Goal: Find specific page/section: Find specific page/section

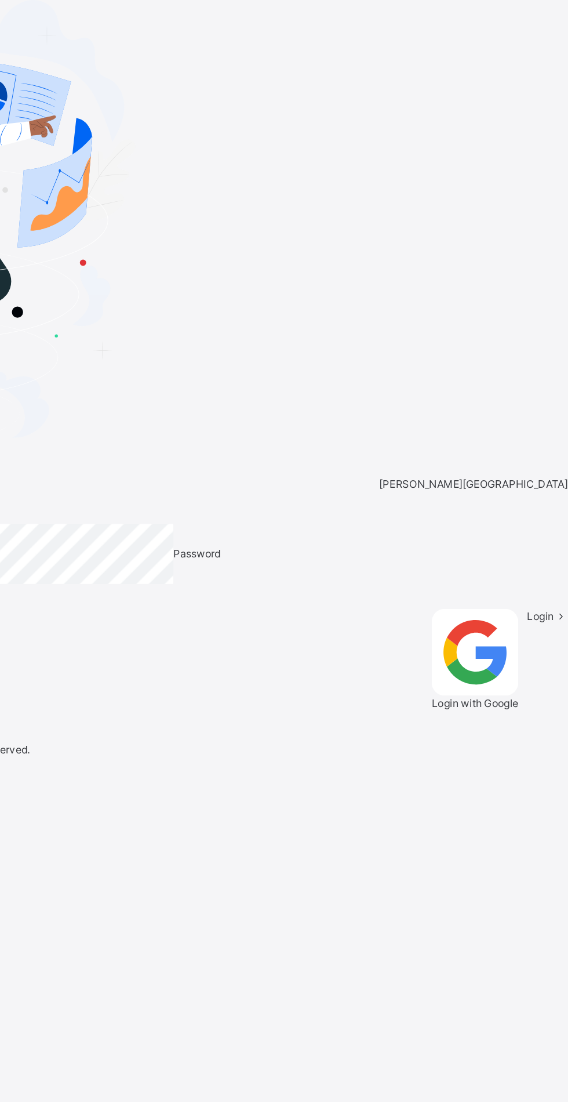
click at [70, 354] on input "email" at bounding box center [35, 348] width 70 height 10
type input "**********"
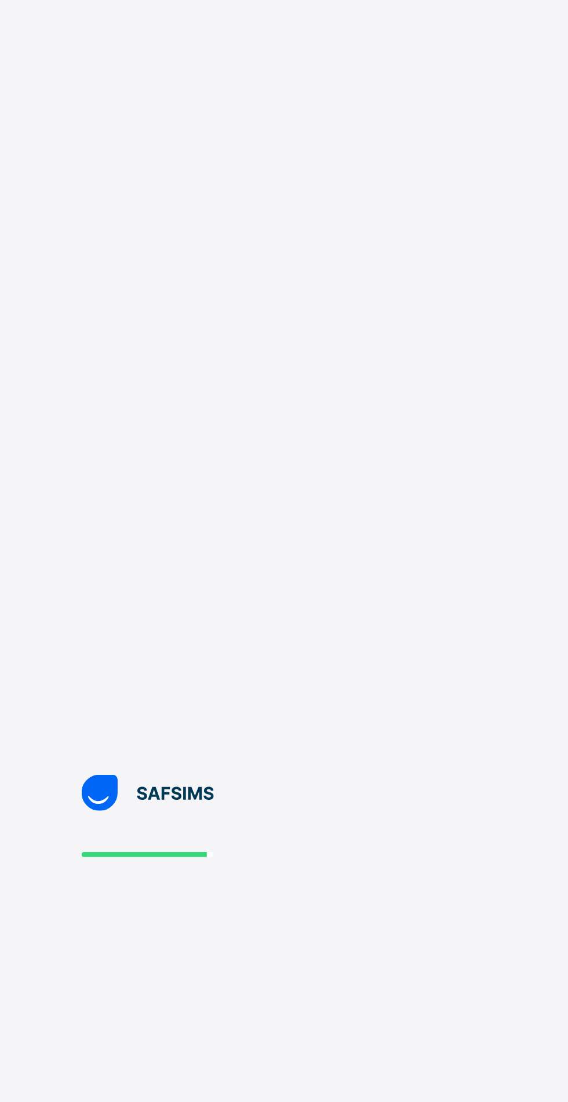
click at [567, 411] on div at bounding box center [284, 551] width 568 height 1102
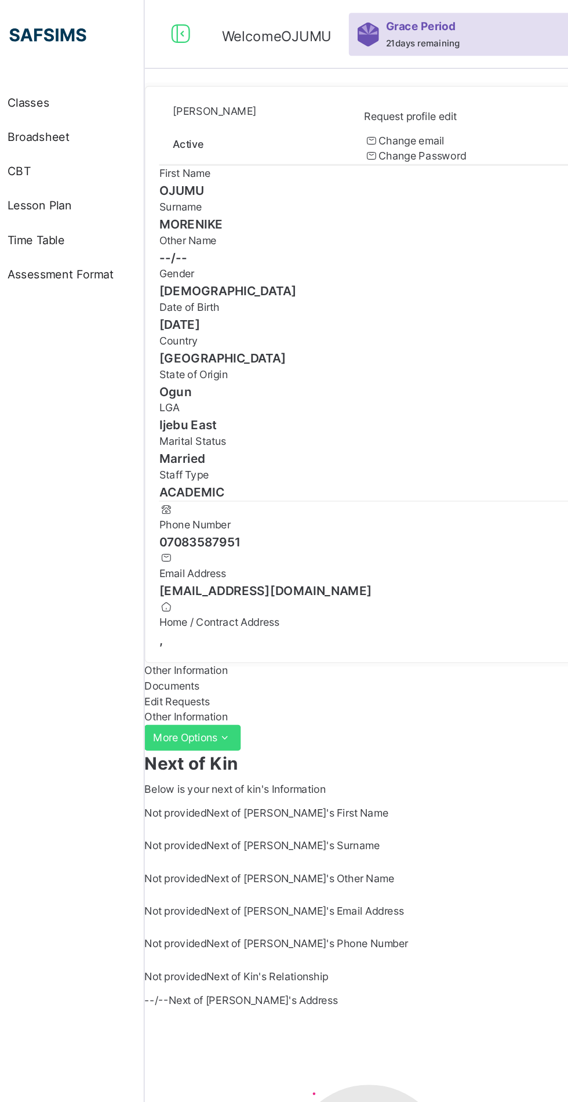
click at [107, 68] on span "Classes" at bounding box center [92, 70] width 93 height 12
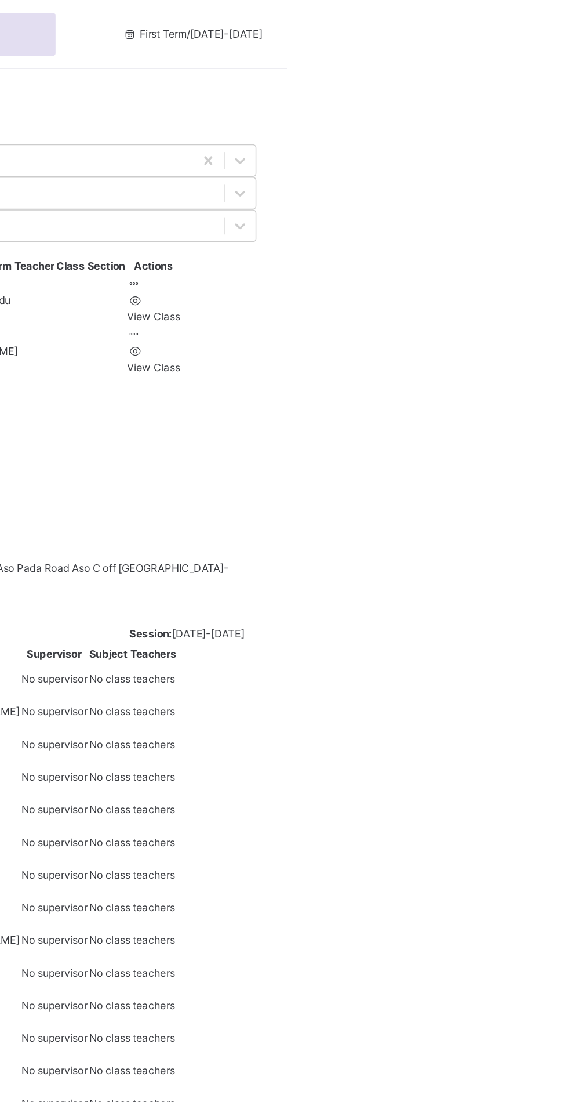
click at [470, 230] on icon at bounding box center [465, 225] width 10 height 9
click at [496, 253] on div "View Class" at bounding box center [478, 248] width 36 height 10
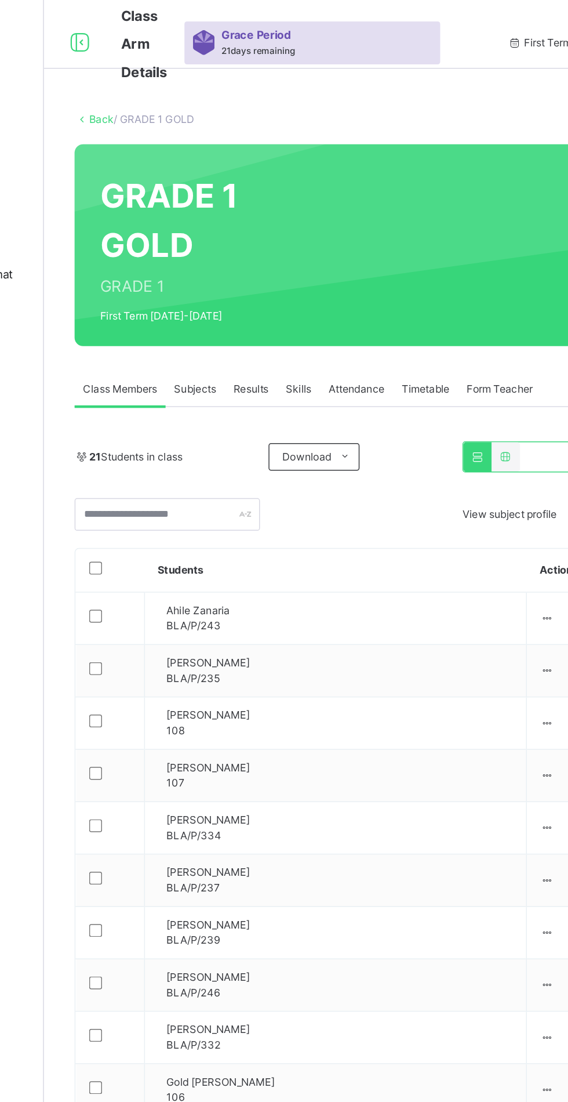
click at [246, 262] on span "Subjects" at bounding box center [241, 262] width 28 height 10
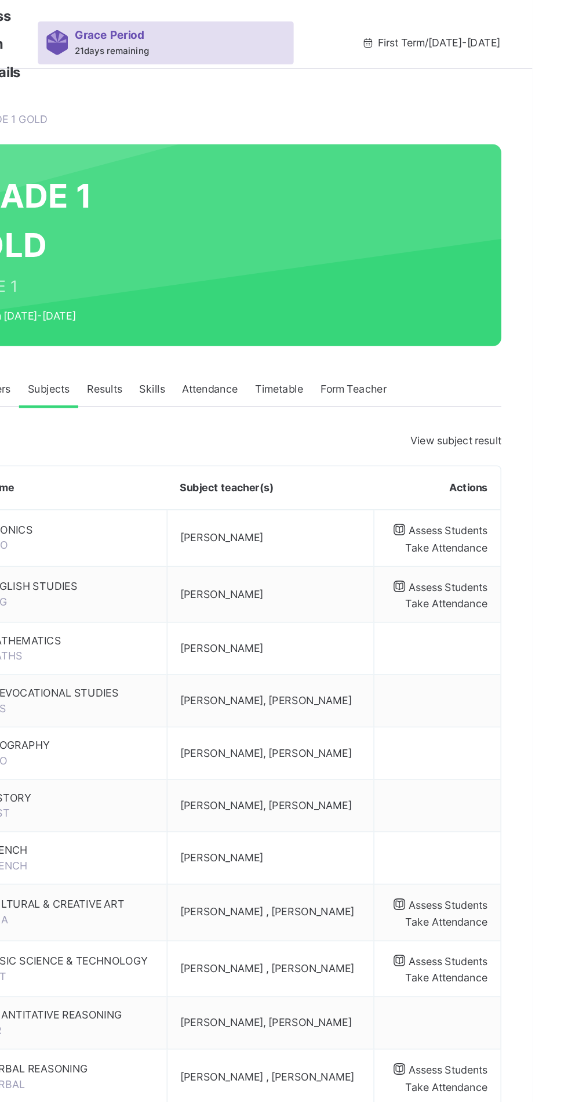
click at [512, 362] on span "Assess Students" at bounding box center [511, 358] width 53 height 9
